Goal: Task Accomplishment & Management: Manage account settings

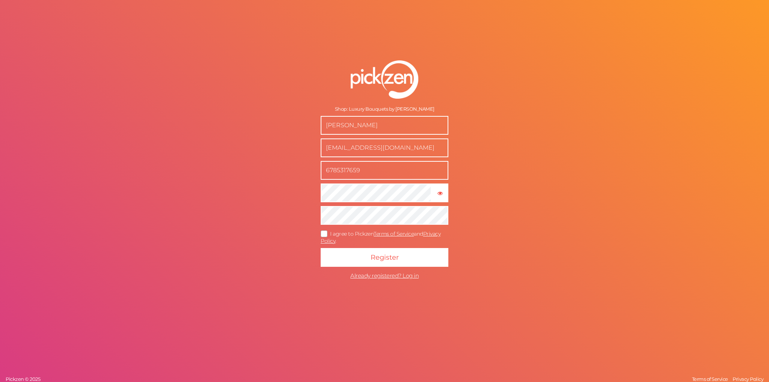
click at [325, 233] on icon at bounding box center [324, 234] width 12 height 4
click at [0, 0] on input "I agree to Pickzen Terms of Service and Privacy Policy ." at bounding box center [0, 0] width 0 height 0
click at [352, 259] on button "Register" at bounding box center [384, 257] width 128 height 19
click at [373, 278] on span "Already registered? Log in" at bounding box center [384, 275] width 68 height 7
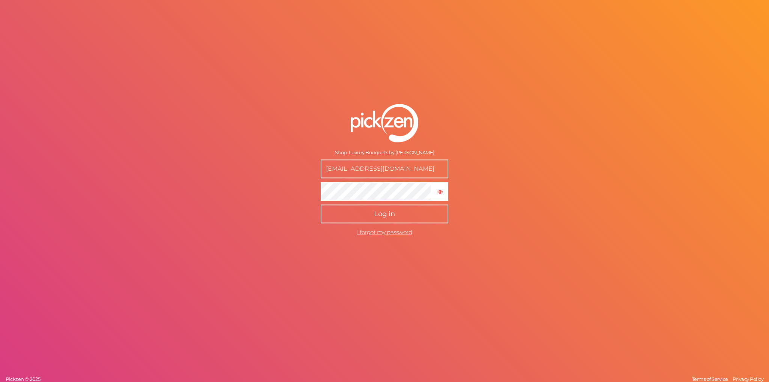
click at [333, 220] on button "Log in" at bounding box center [384, 214] width 128 height 19
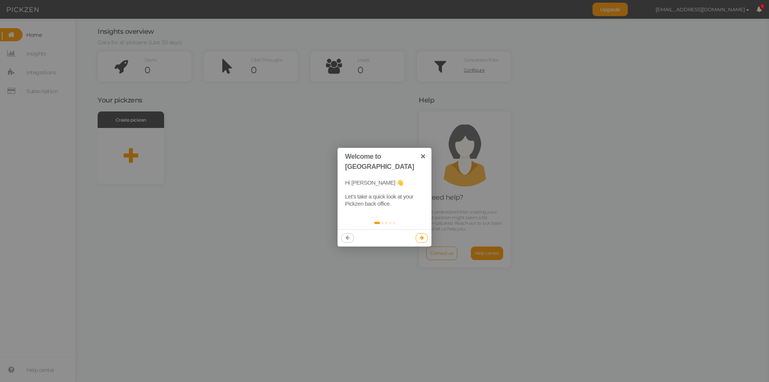
click at [423, 235] on icon at bounding box center [422, 237] width 4 height 5
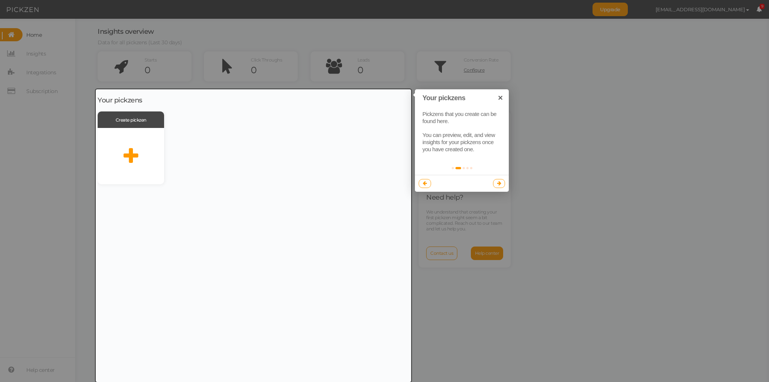
click at [129, 163] on div at bounding box center [253, 235] width 315 height 293
click at [500, 99] on link "×" at bounding box center [500, 97] width 17 height 17
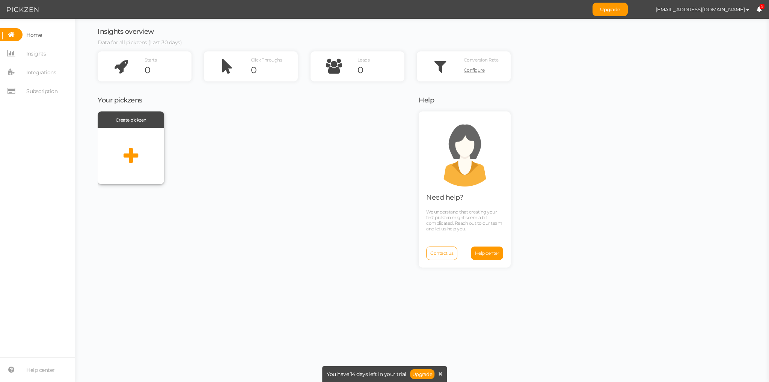
click at [140, 138] on div at bounding box center [131, 156] width 66 height 56
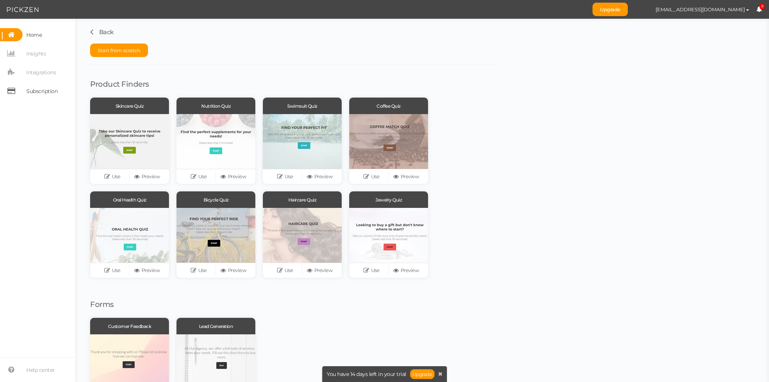
click at [44, 92] on span "Subscription" at bounding box center [41, 91] width 31 height 12
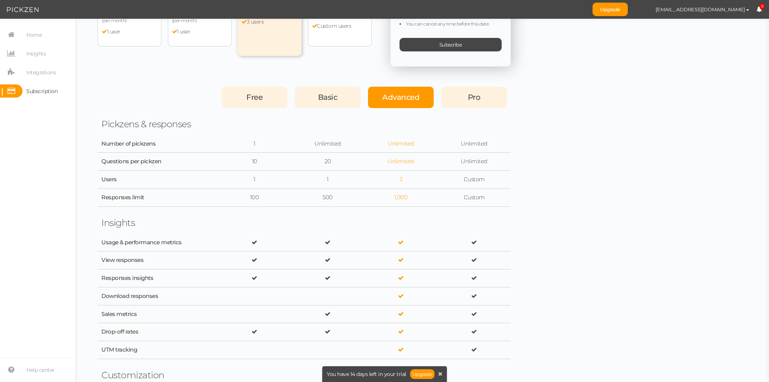
scroll to position [75, 0]
